Goal: Task Accomplishment & Management: Manage account settings

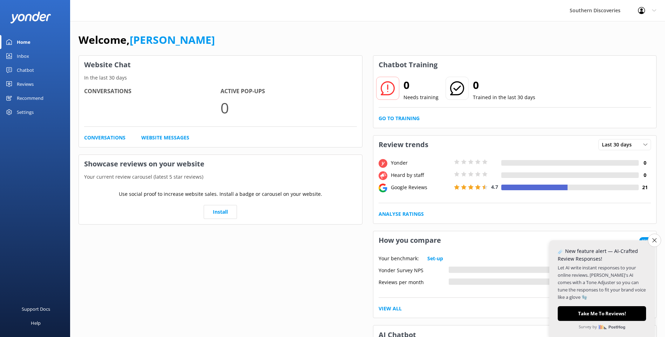
drag, startPoint x: 653, startPoint y: 239, endPoint x: 643, endPoint y: 227, distance: 15.7
click at [653, 238] on icon "Close survey" at bounding box center [654, 240] width 4 height 4
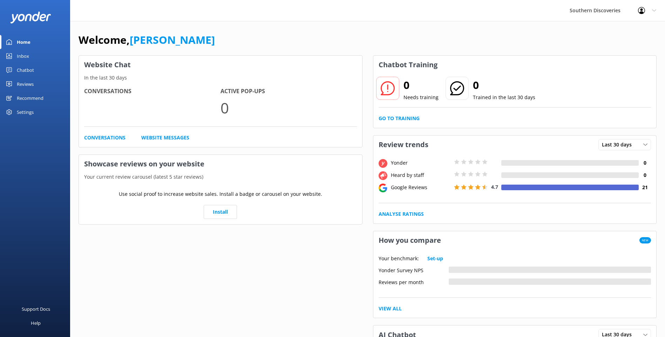
click at [28, 70] on div "Chatbot" at bounding box center [25, 70] width 17 height 14
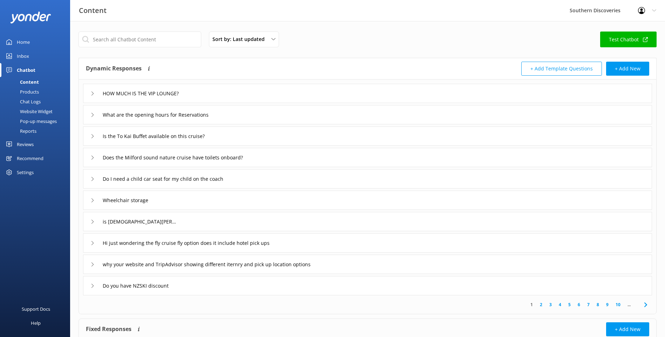
click at [21, 56] on div "Inbox" at bounding box center [23, 56] width 12 height 14
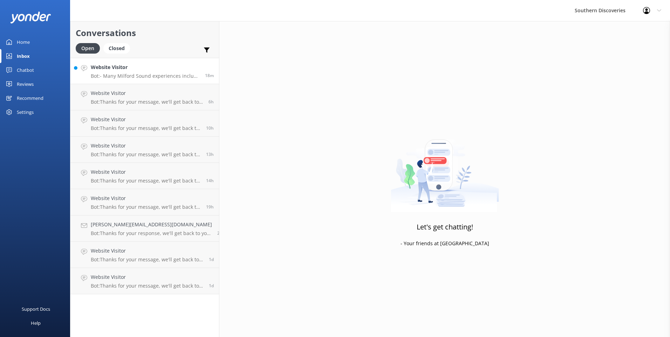
click at [129, 77] on p "Bot: - Many Milford Sound experiences include a picnic or buffet lunch on board…" at bounding box center [145, 76] width 109 height 6
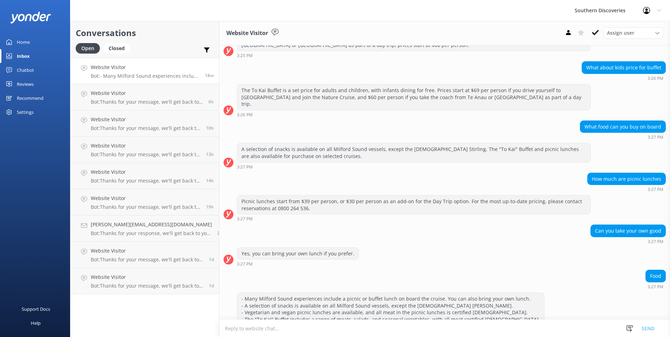
scroll to position [109, 0]
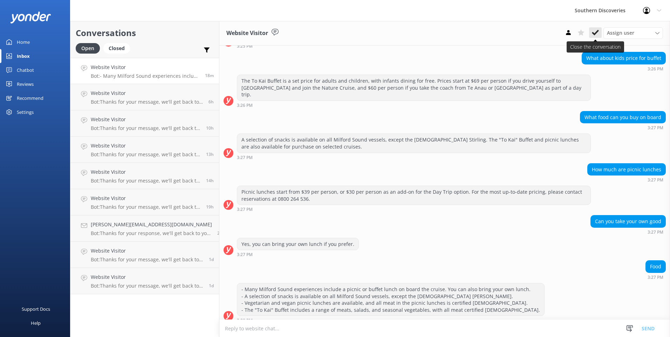
click at [594, 33] on use at bounding box center [595, 33] width 7 height 6
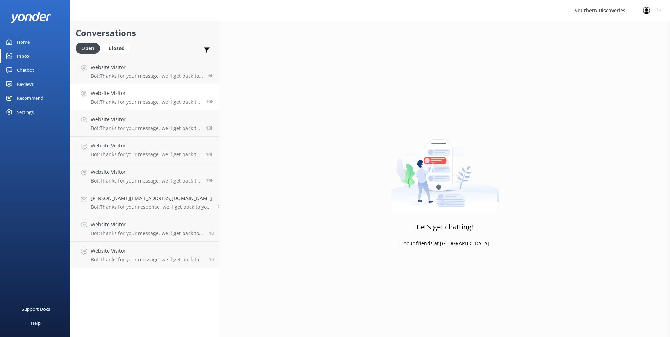
click at [133, 89] on h4 "Website Visitor" at bounding box center [146, 93] width 110 height 8
